Goal: Find specific page/section: Find specific page/section

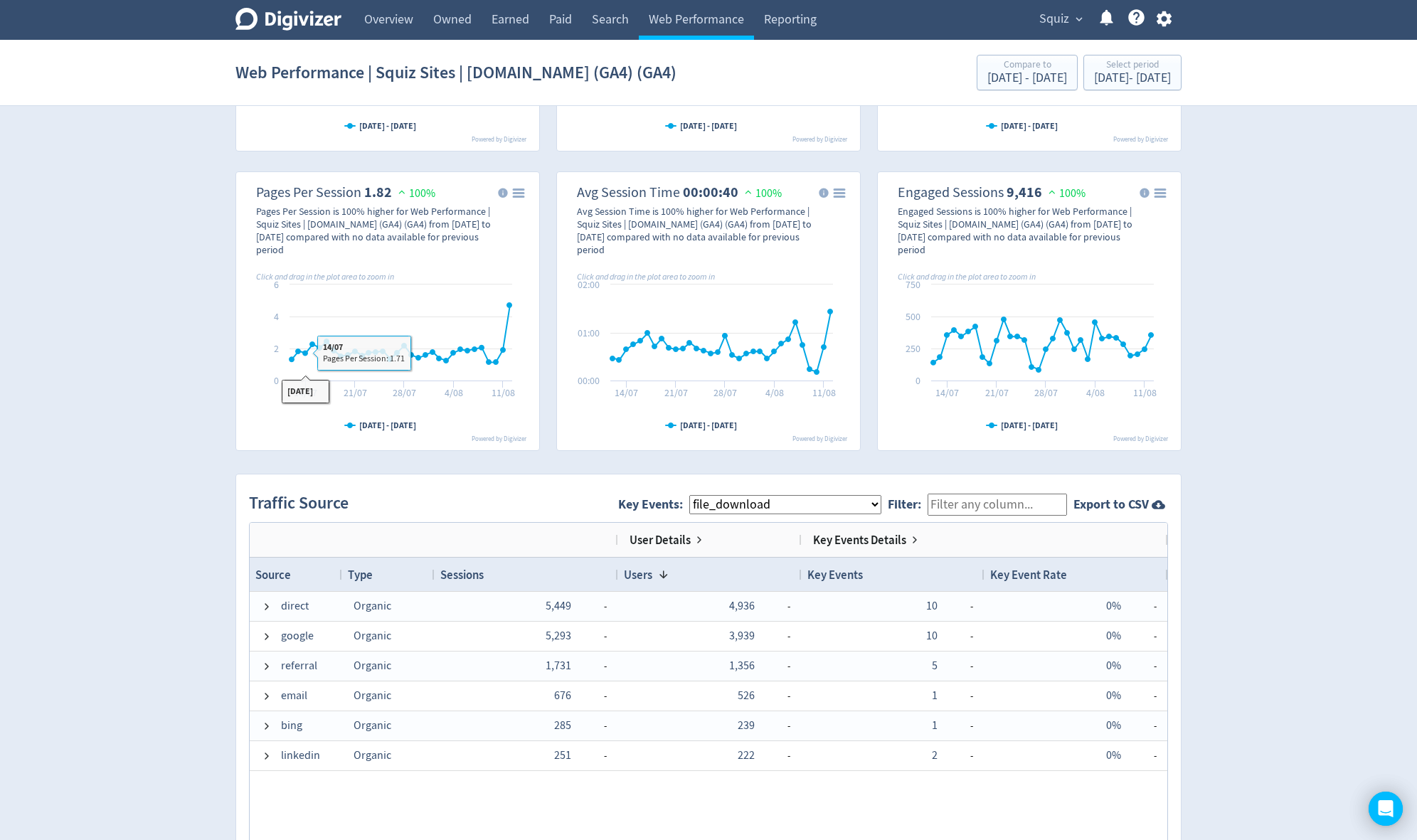
scroll to position [911, 0]
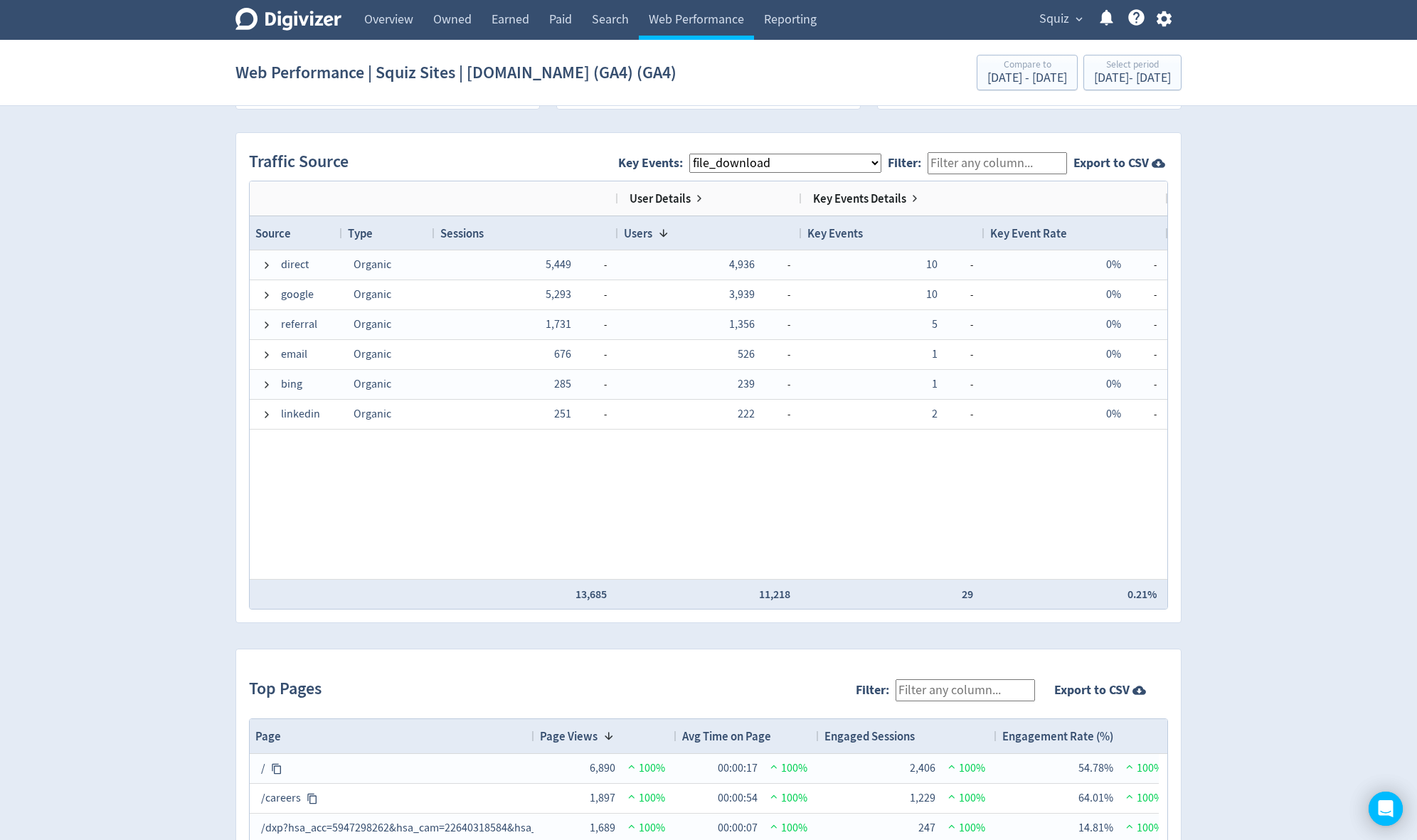
click at [725, 156] on select "All Key Events eCommerce contact newsletter file_download discovery_call" at bounding box center [785, 163] width 192 height 19
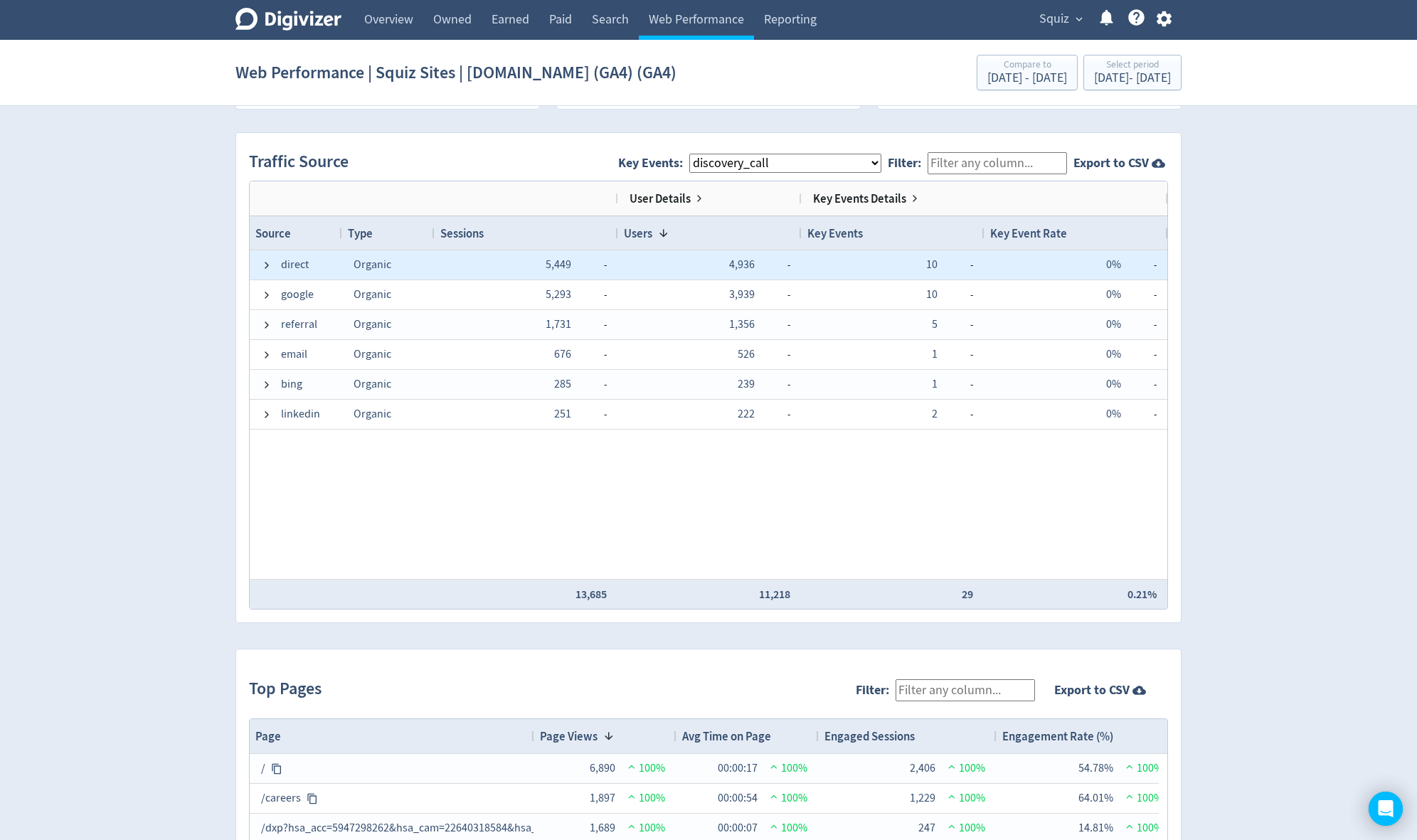
click at [701, 154] on select "All Key Events eCommerce contact newsletter file_download discovery_call" at bounding box center [785, 163] width 192 height 19
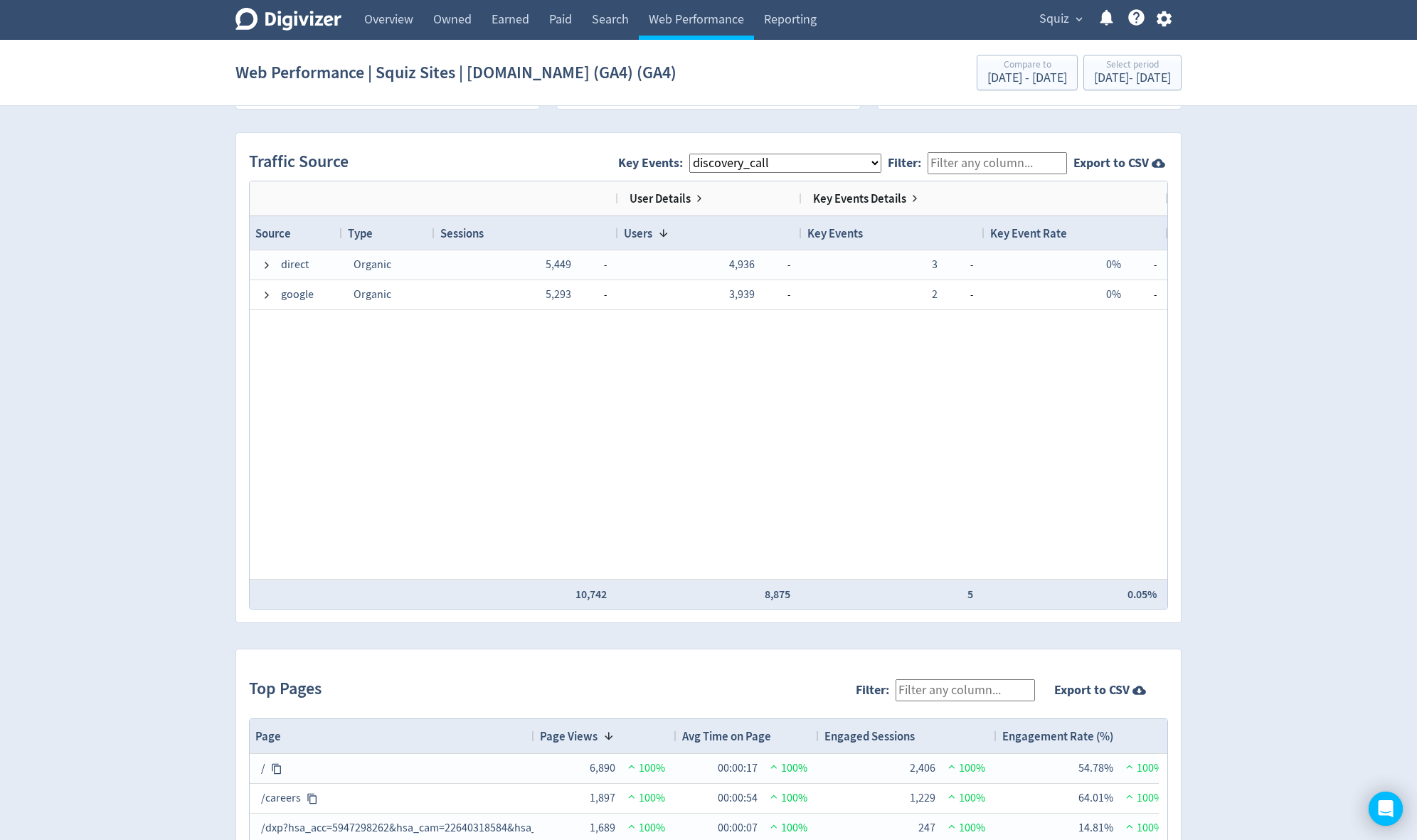
click at [758, 171] on span "Key Events: All Key Events eCommerce contact newsletter file_download discovery…" at bounding box center [753, 163] width 270 height 32
click at [750, 162] on select "All Key Events eCommerce contact newsletter file_download discovery_call" at bounding box center [785, 163] width 192 height 19
select select "file_download"
click at [701, 154] on select "All Key Events eCommerce contact newsletter file_download discovery_call" at bounding box center [785, 163] width 192 height 19
click at [389, 25] on link "Overview" at bounding box center [389, 20] width 69 height 40
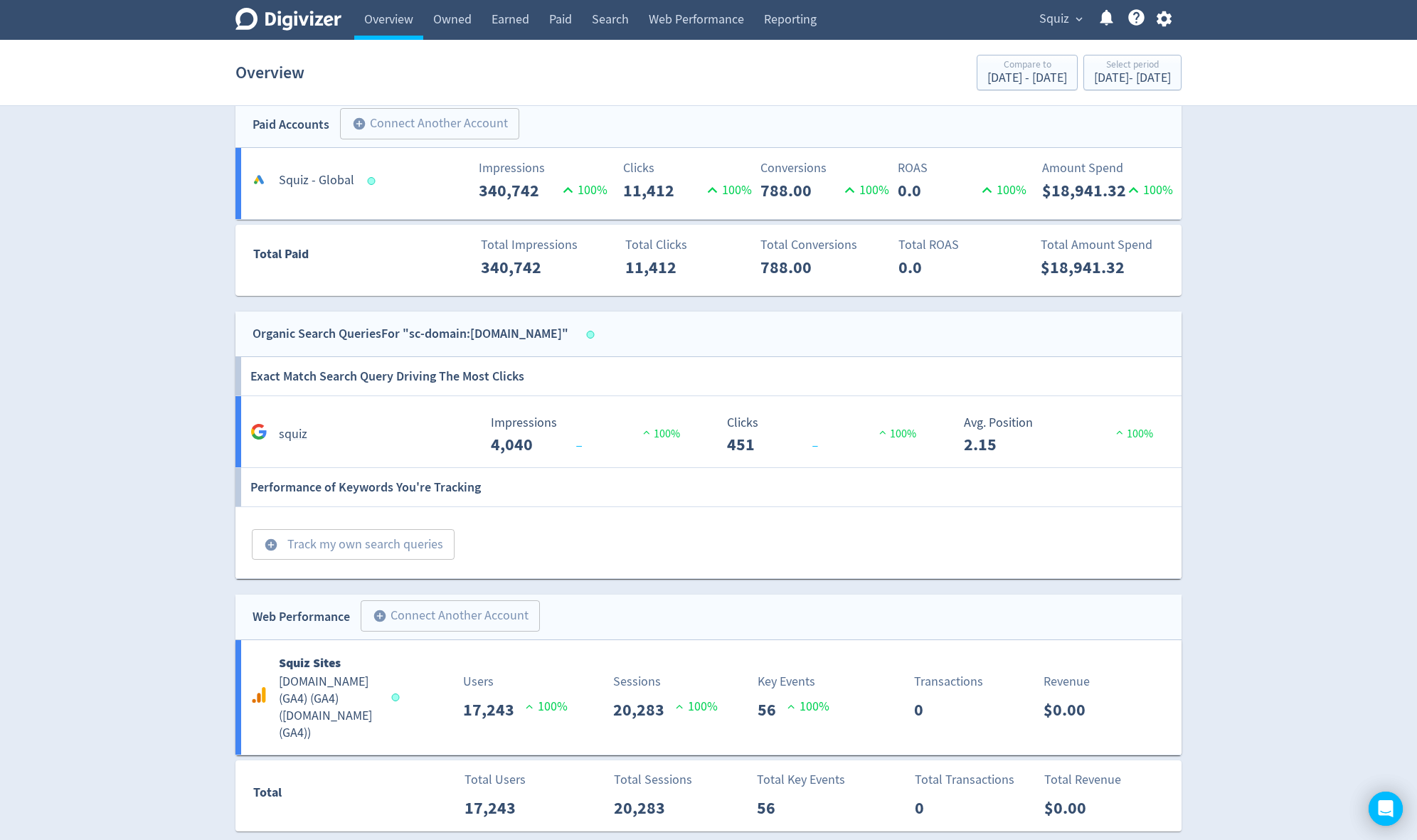
scroll to position [387, 0]
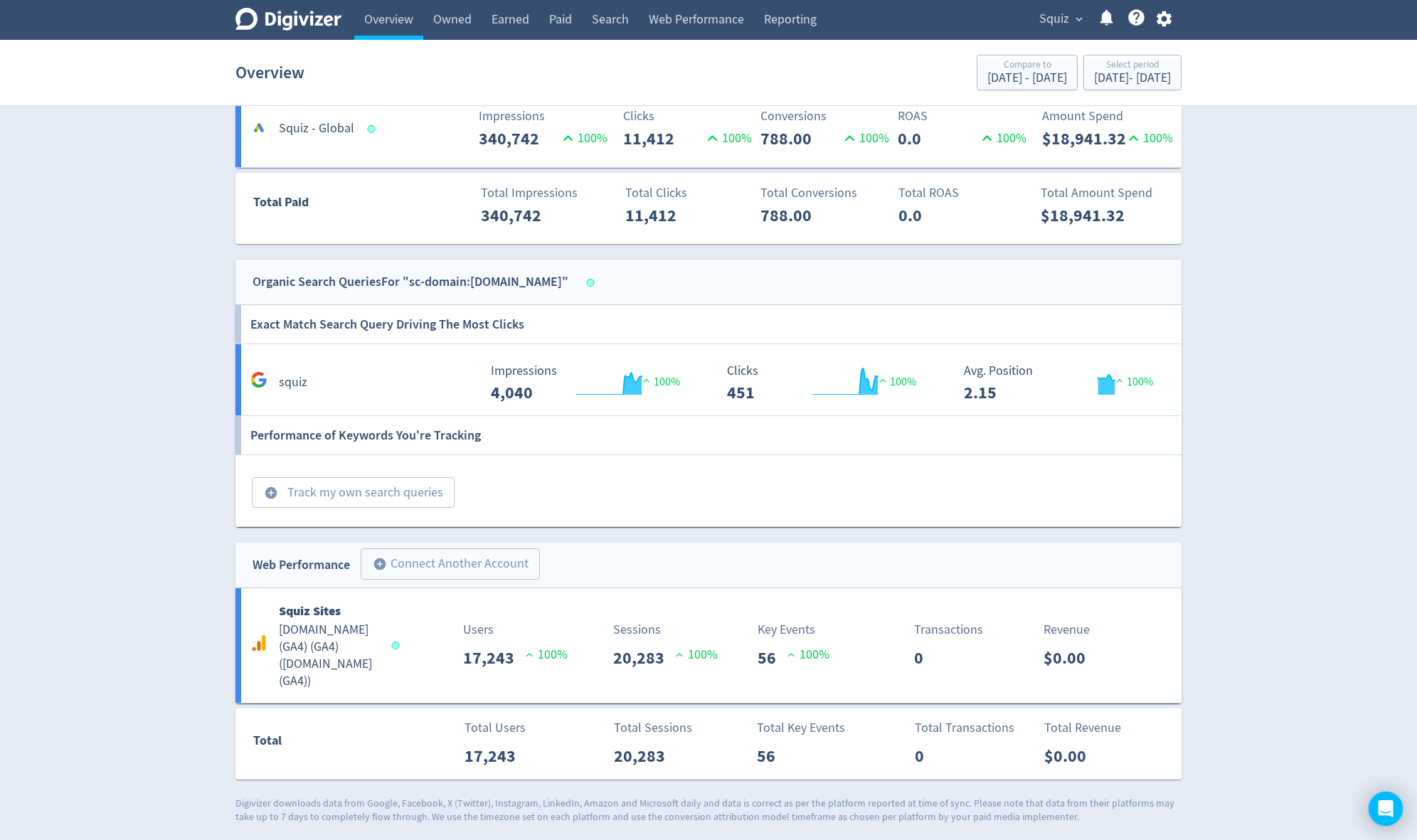
click at [322, 135] on h5 "Squiz - Global" at bounding box center [316, 129] width 75 height 17
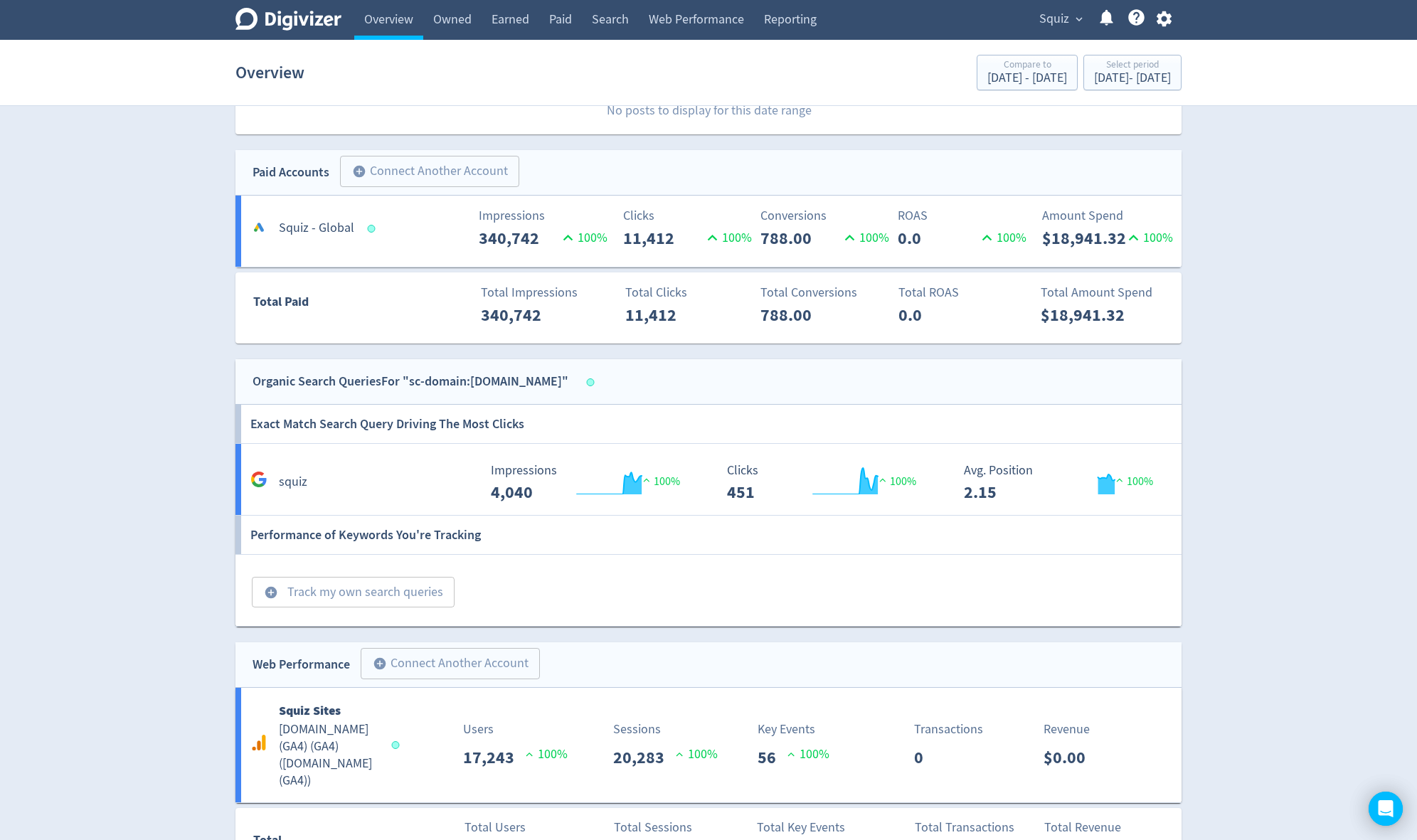
scroll to position [387, 0]
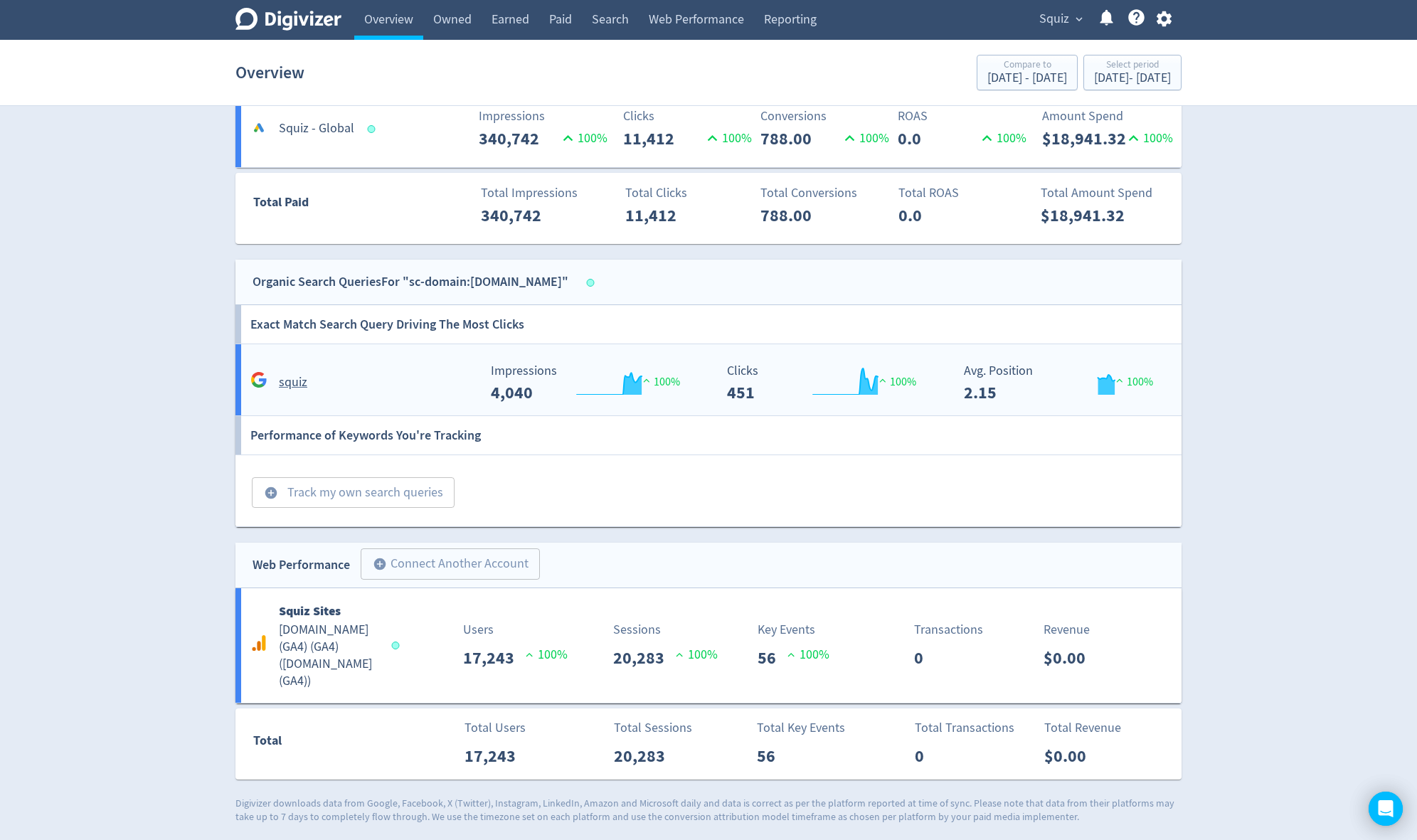
click at [280, 384] on h5 "squiz" at bounding box center [292, 383] width 28 height 17
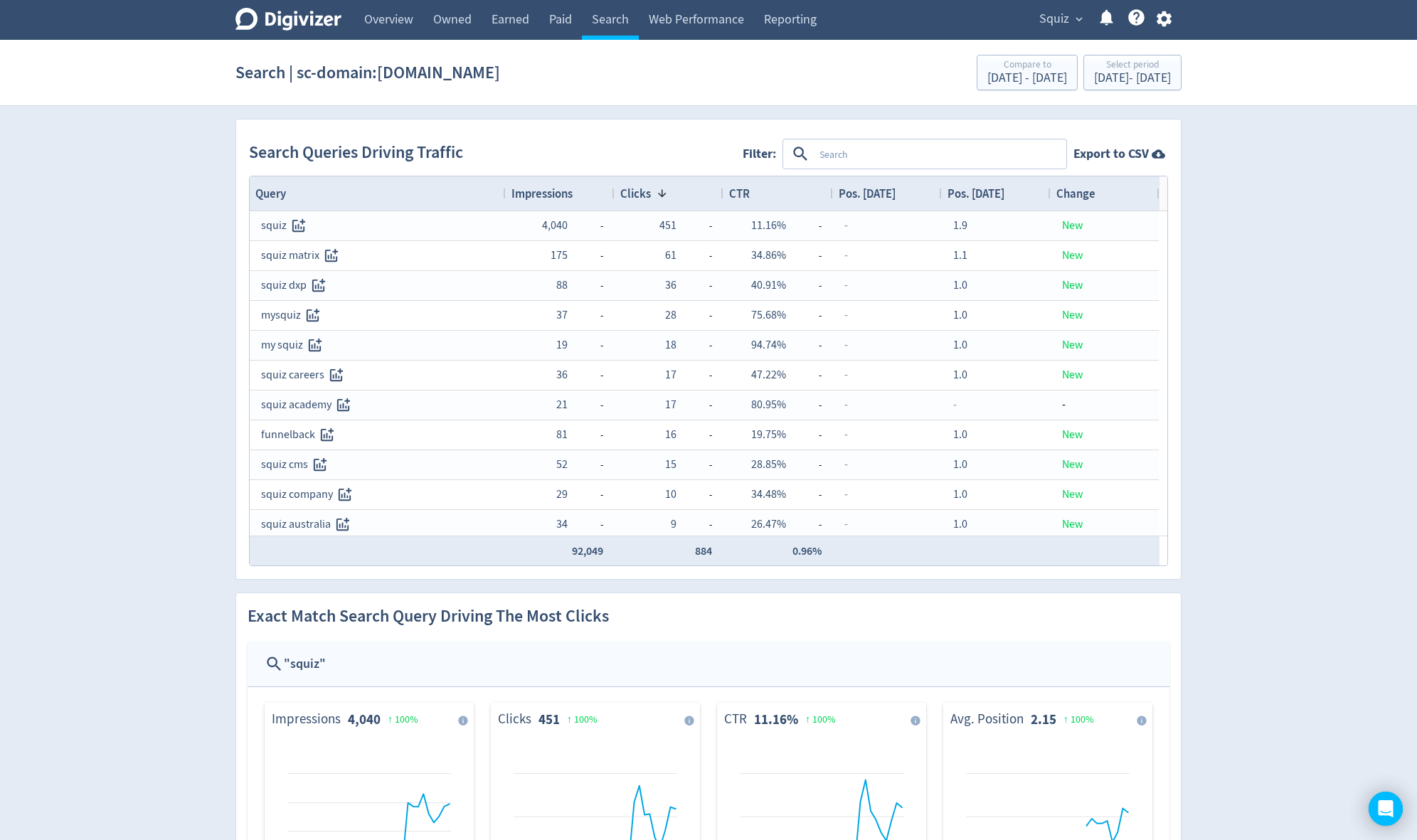
click at [909, 151] on textarea at bounding box center [939, 154] width 251 height 27
type textarea "squiz"
click at [855, 151] on button "INCLUDES" at bounding box center [843, 154] width 51 height 22
click at [855, 151] on button "EXCLUDES" at bounding box center [843, 154] width 52 height 22
click at [855, 151] on button "INCLUDES" at bounding box center [843, 154] width 51 height 22
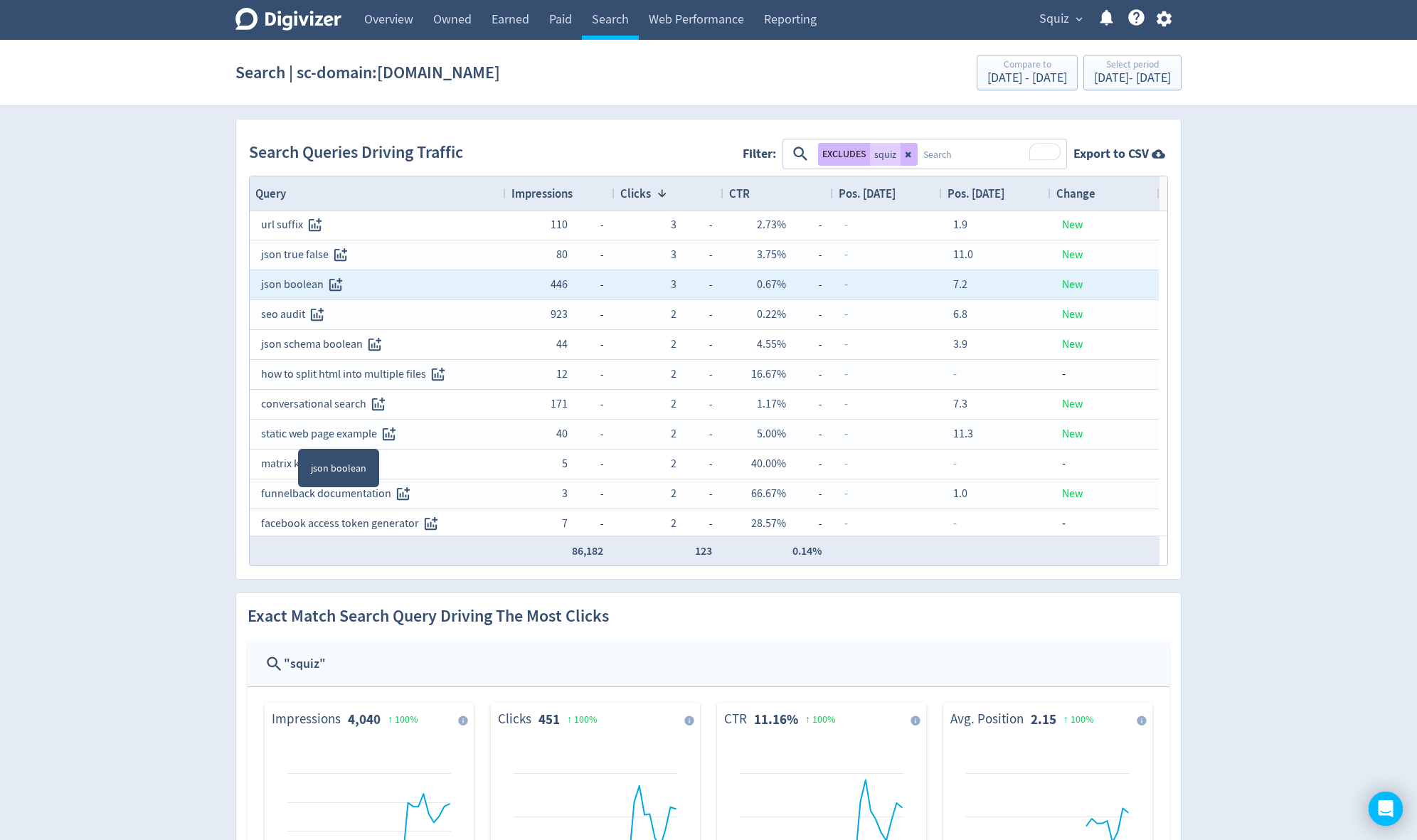
scroll to position [171, 0]
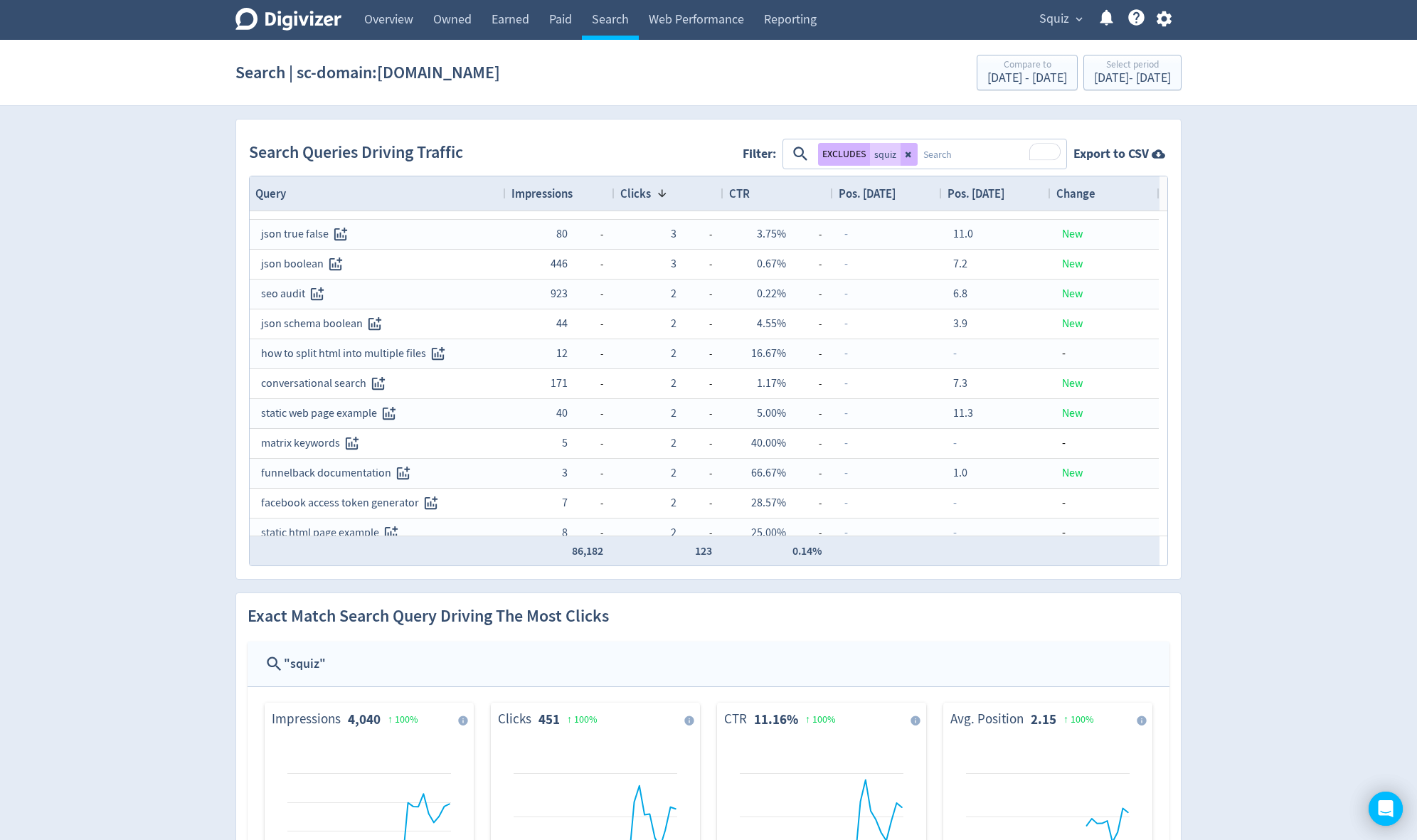
click at [563, 190] on span "Impressions" at bounding box center [542, 193] width 61 height 16
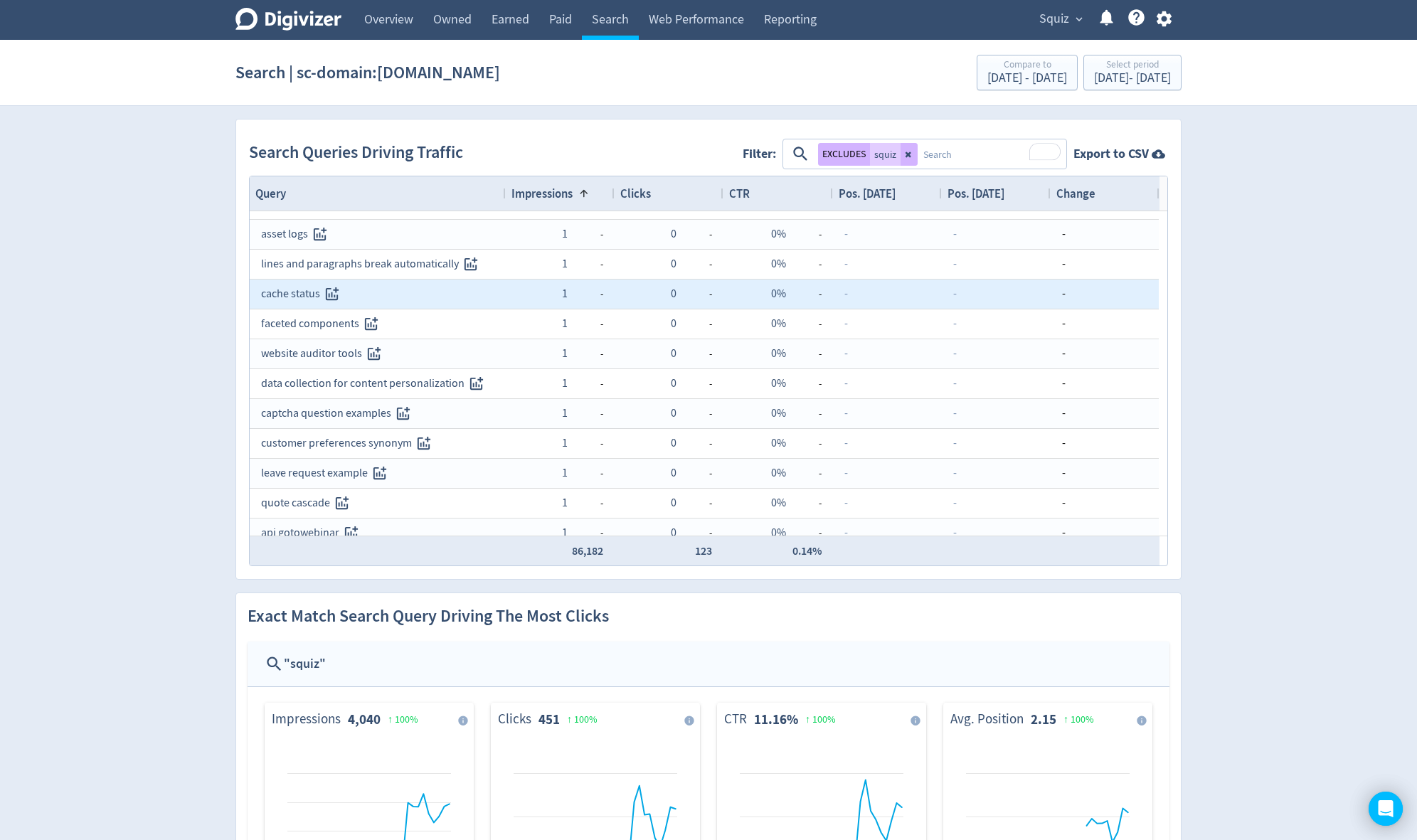
scroll to position [0, 0]
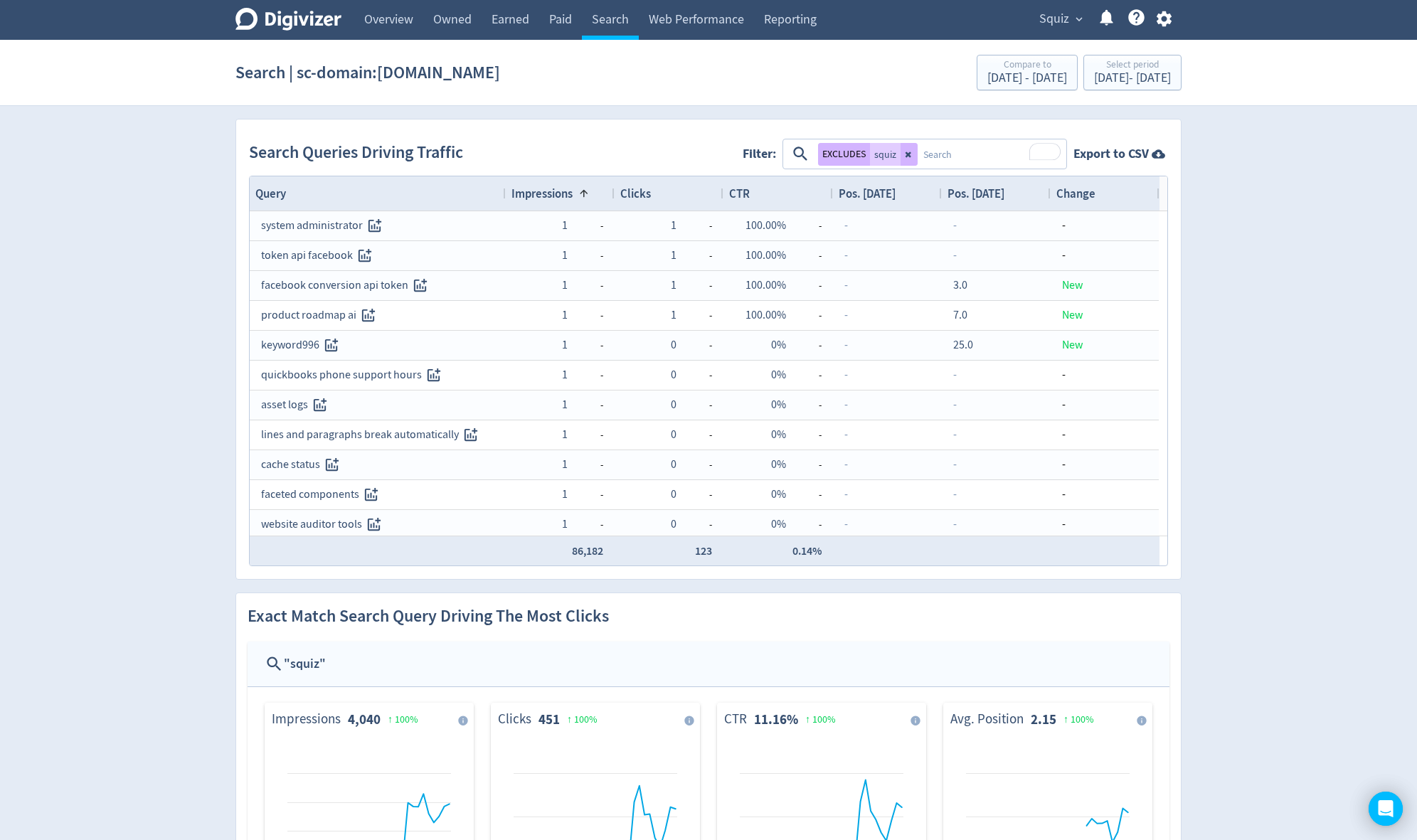
click at [560, 198] on span "Impressions" at bounding box center [542, 193] width 61 height 16
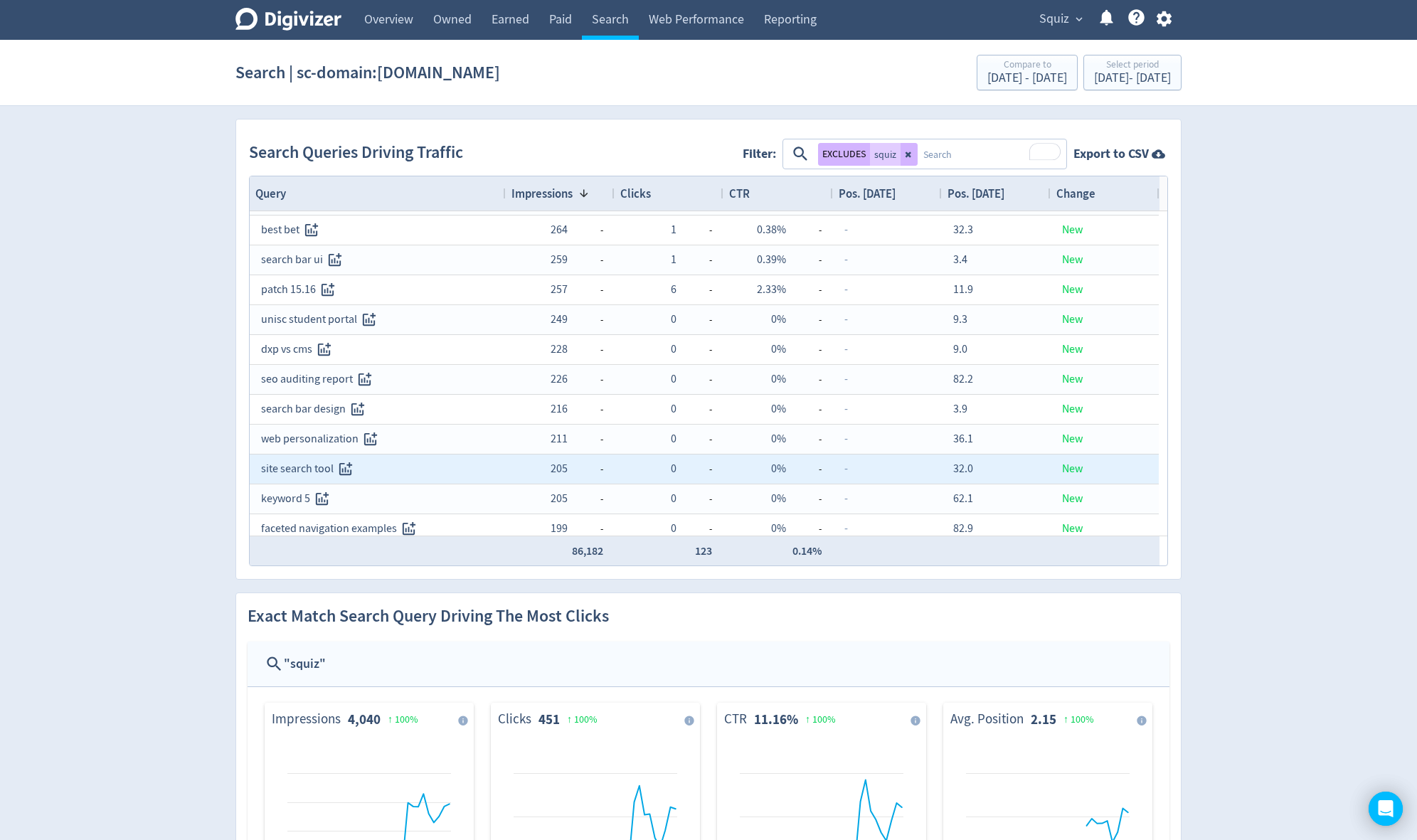
scroll to position [737, 0]
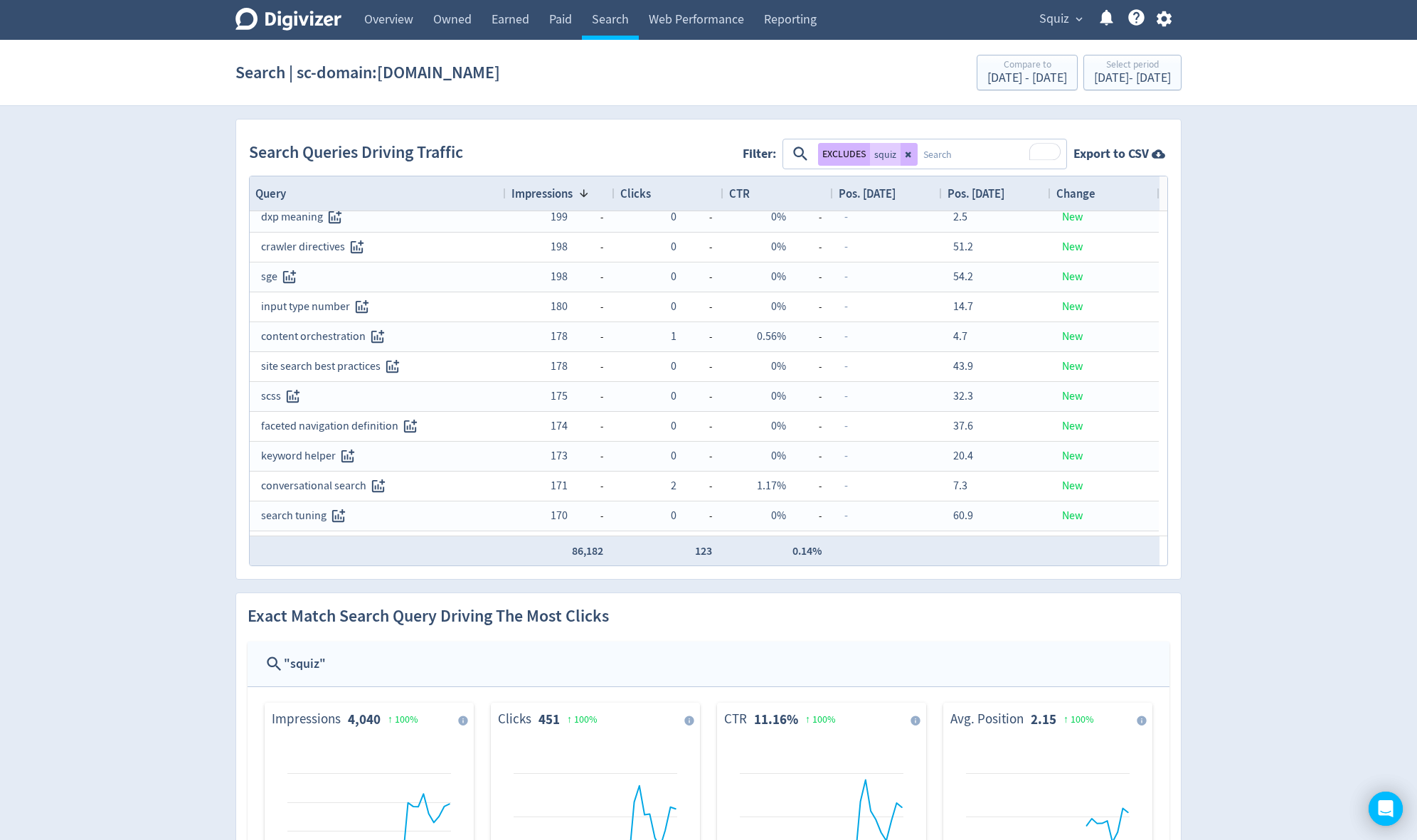
click at [943, 151] on textarea "To enrich screen reader interactions, please activate Accessibility in Grammarl…" at bounding box center [991, 154] width 147 height 27
type textarea "facet"
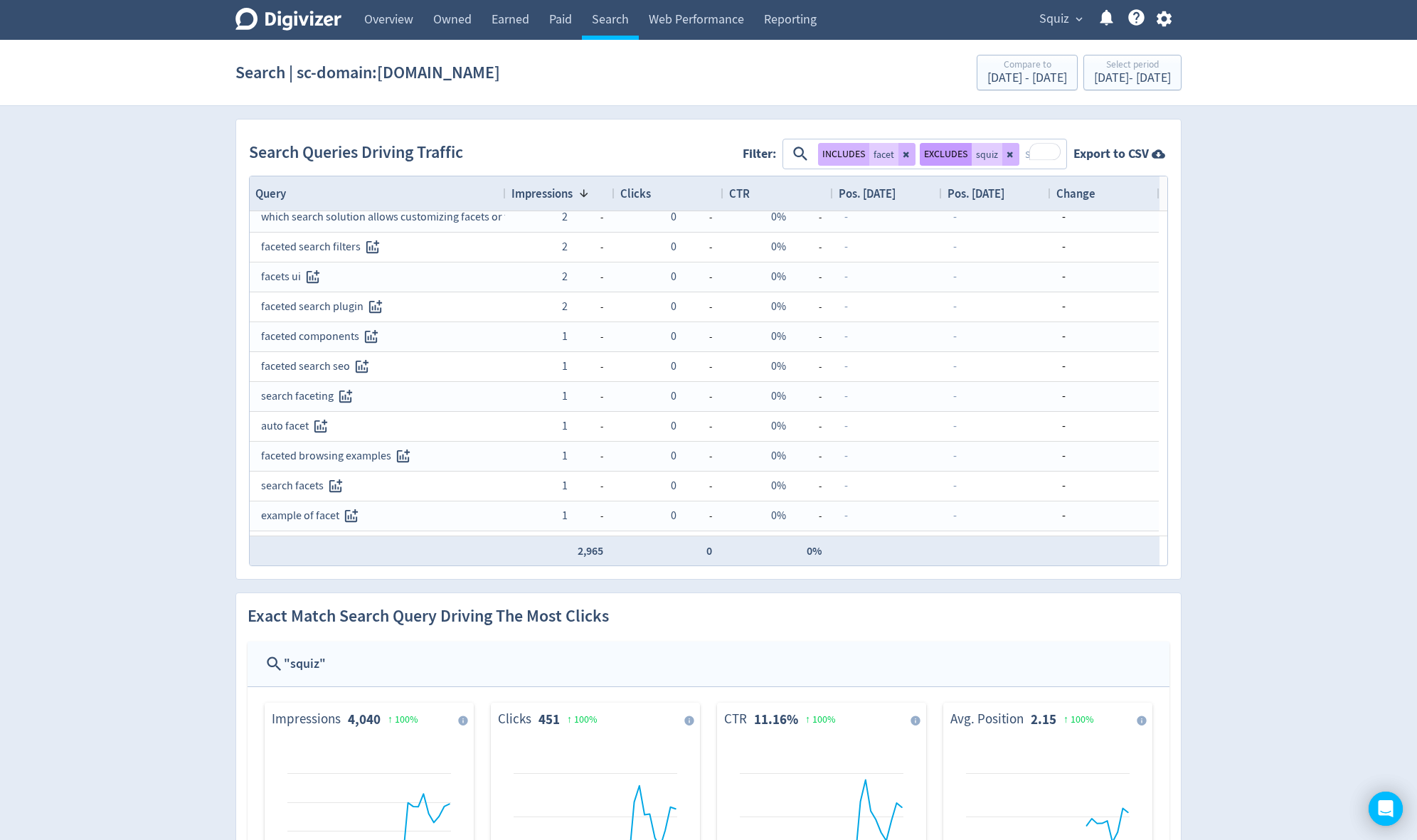
click at [951, 157] on button "EXCLUDES" at bounding box center [945, 154] width 52 height 22
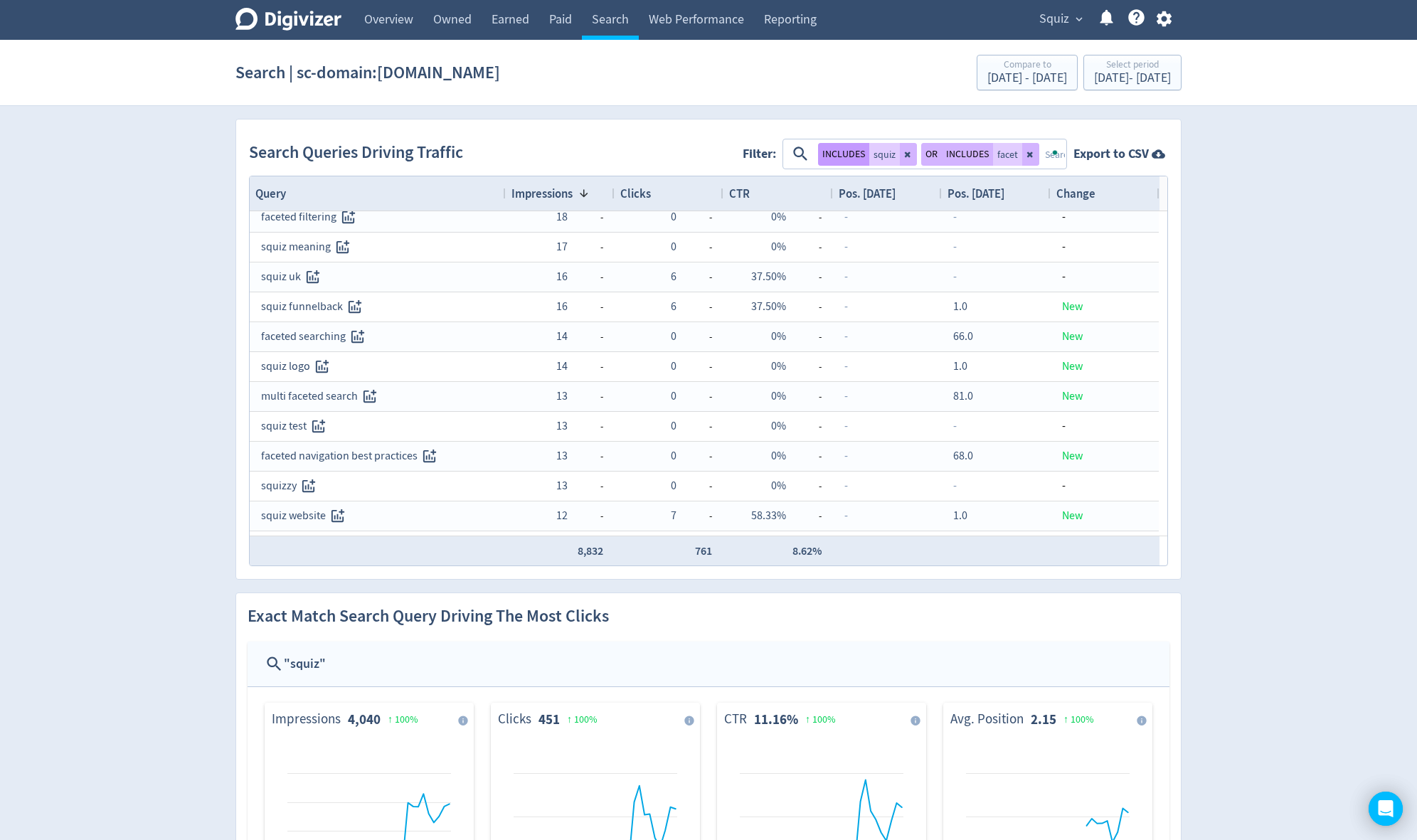
drag, startPoint x: 961, startPoint y: 148, endPoint x: 822, endPoint y: 151, distance: 139.0
click at [822, 151] on div "INCLUDES squiz OR INCLUDES facet" at bounding box center [925, 154] width 282 height 29
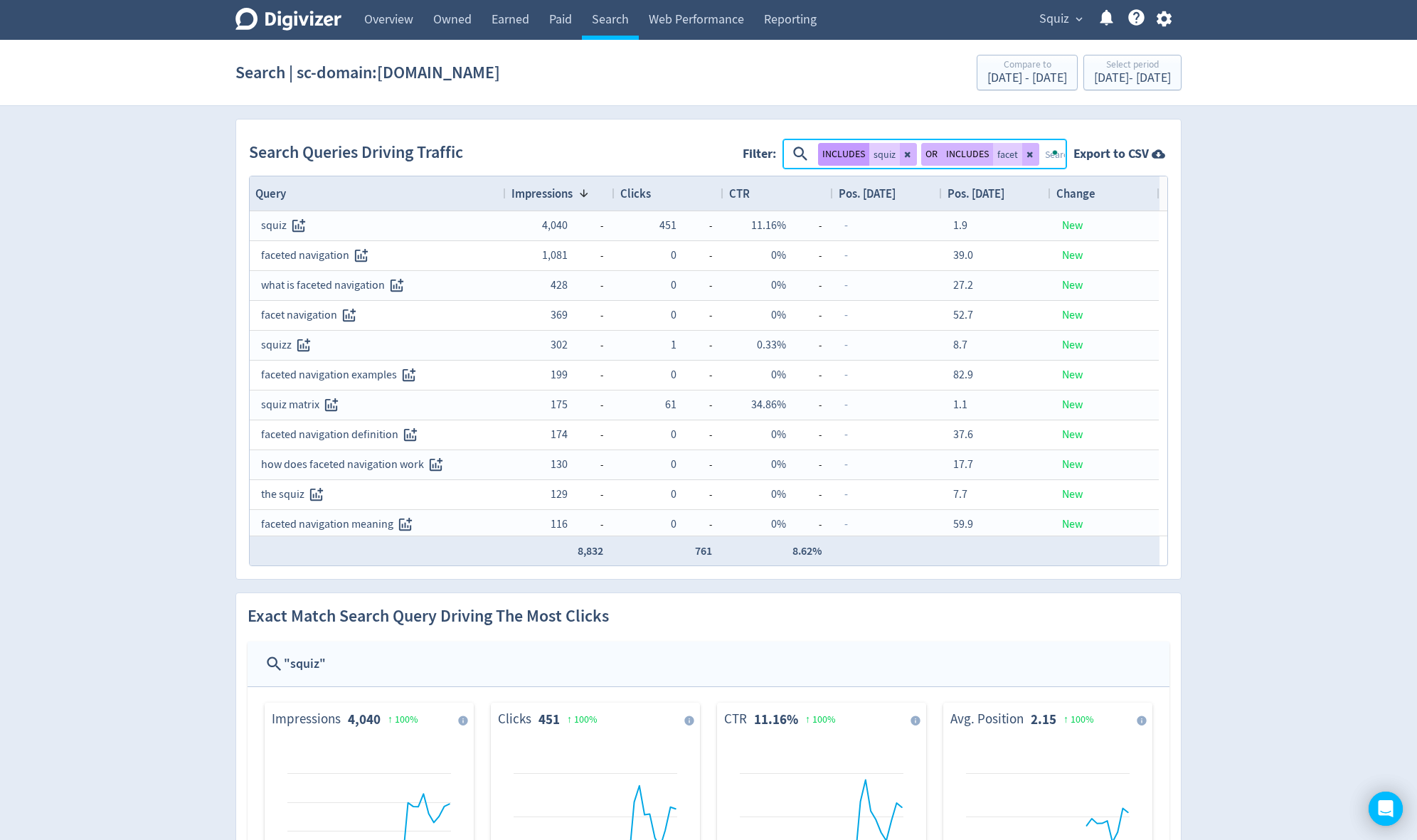
click at [830, 156] on button "INCLUDES" at bounding box center [843, 154] width 51 height 22
click at [953, 150] on button "EXCLUDES" at bounding box center [948, 154] width 52 height 22
click at [855, 152] on button "INCLUDES" at bounding box center [843, 154] width 51 height 22
click at [940, 153] on button "EXCLUDES" at bounding box center [948, 154] width 52 height 22
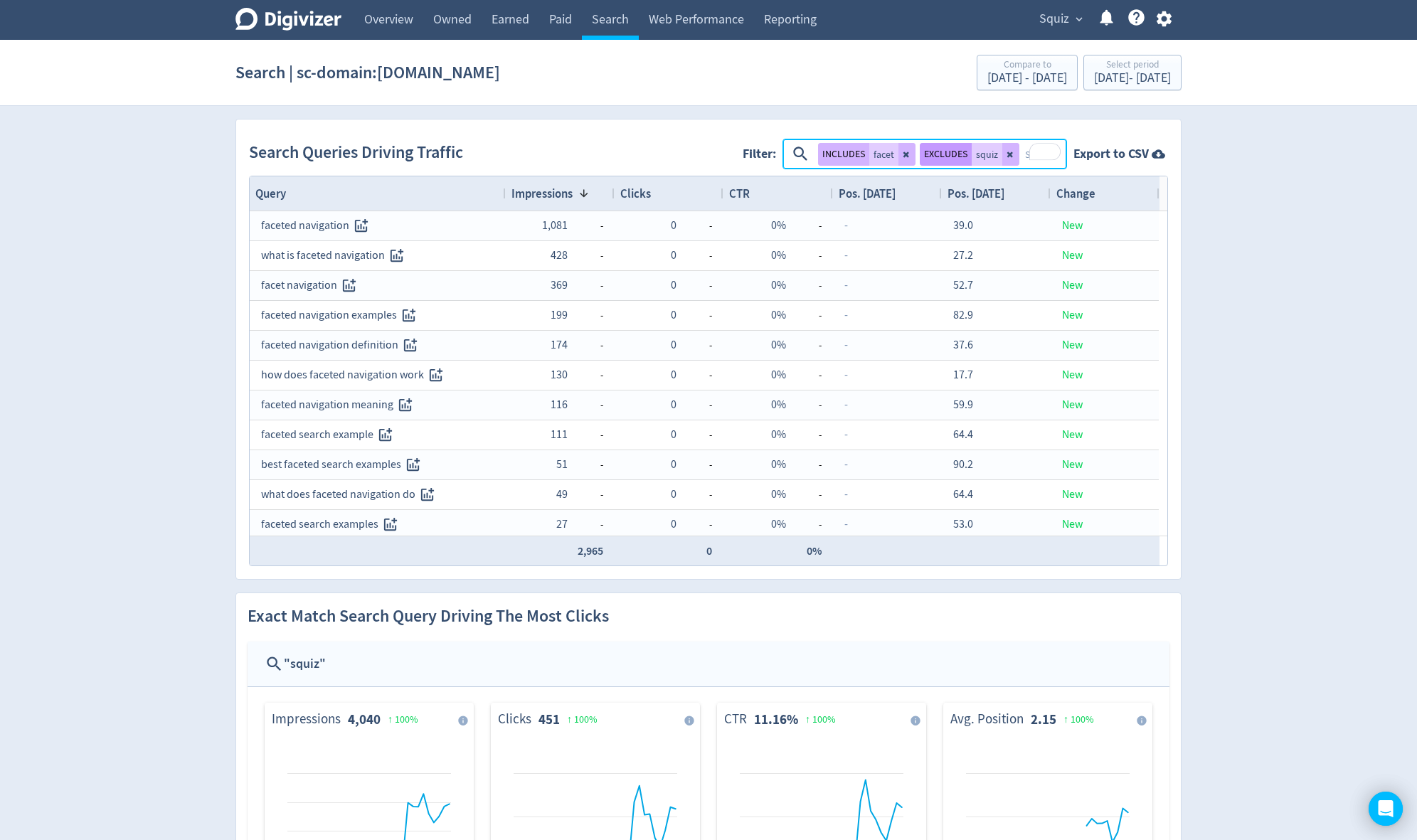
click at [940, 153] on button "EXCLUDES" at bounding box center [945, 154] width 52 height 22
click at [837, 153] on button "INCLUDES" at bounding box center [843, 154] width 51 height 22
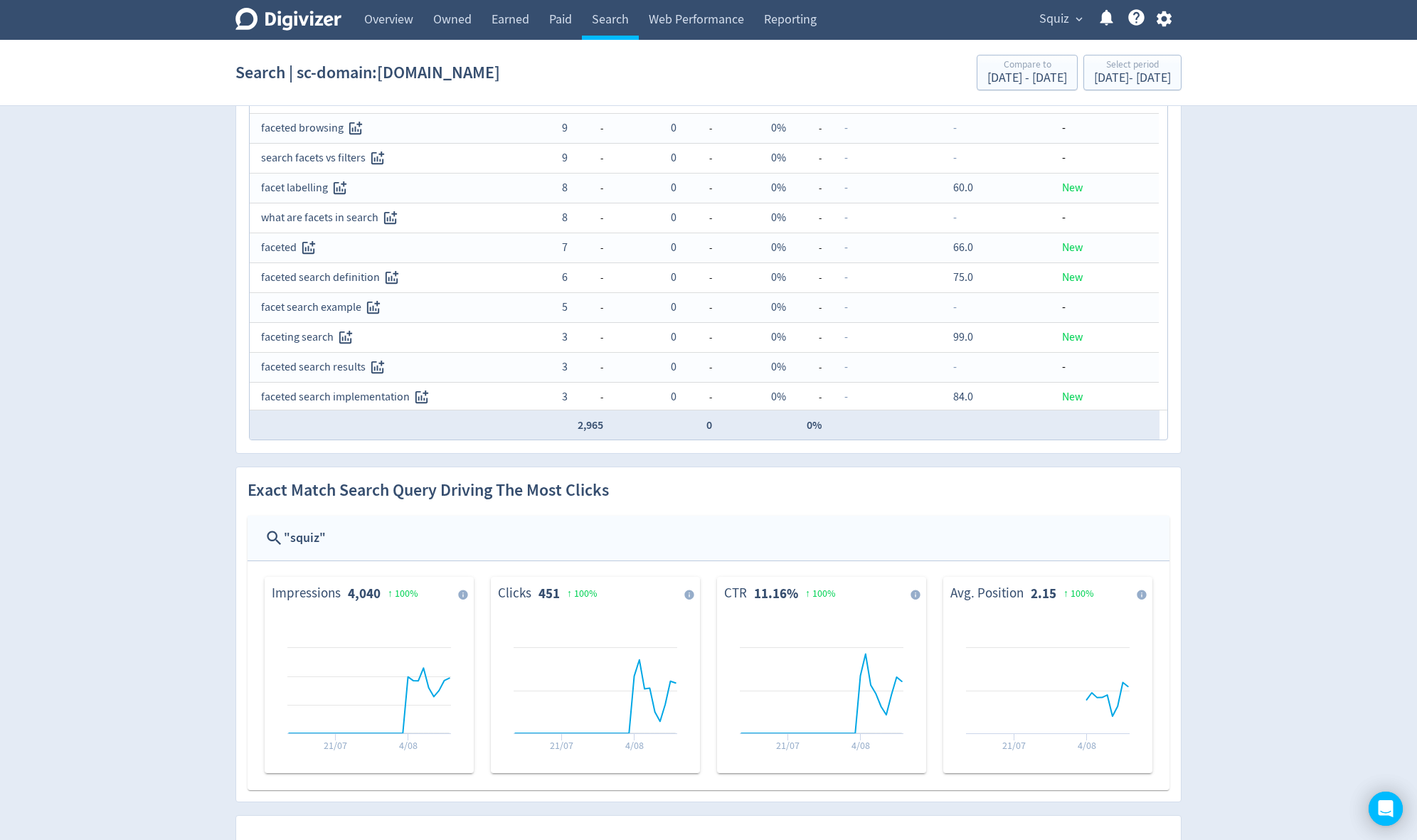
scroll to position [0, 0]
